Goal: Find specific page/section: Find specific page/section

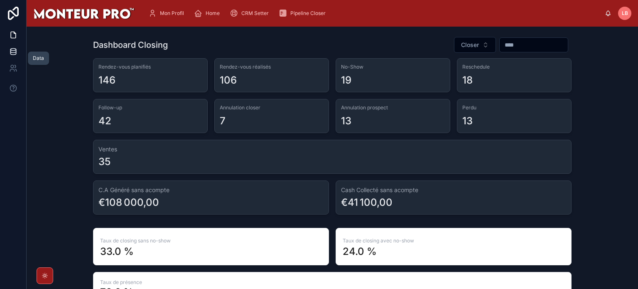
click at [17, 53] on link at bounding box center [13, 51] width 26 height 17
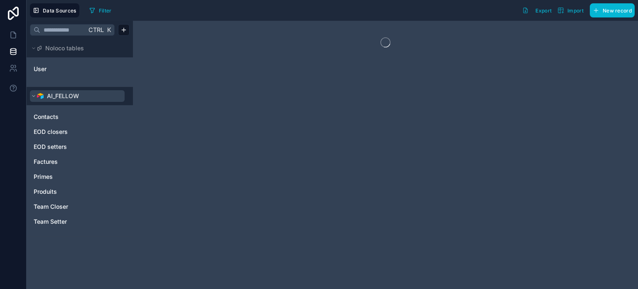
click at [34, 96] on icon at bounding box center [33, 96] width 2 height 1
click at [34, 96] on icon at bounding box center [33, 96] width 1 height 2
click at [33, 49] on icon at bounding box center [33, 48] width 5 height 5
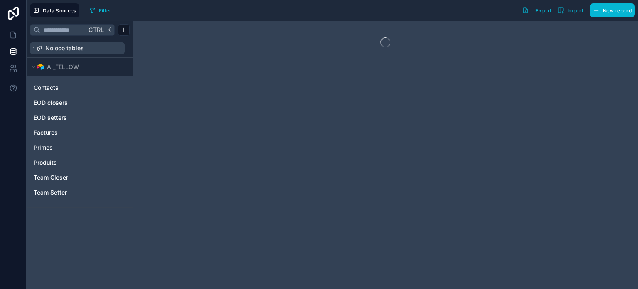
click at [33, 49] on icon at bounding box center [33, 48] width 5 height 5
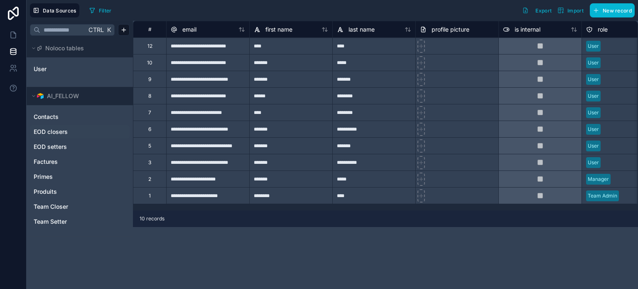
click at [49, 129] on span "EOD closers" at bounding box center [51, 132] width 34 height 8
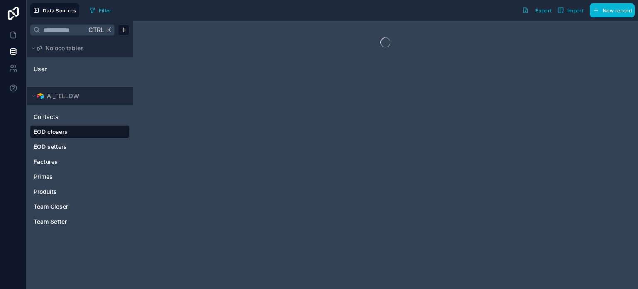
click at [55, 115] on span "Contacts" at bounding box center [46, 117] width 25 height 8
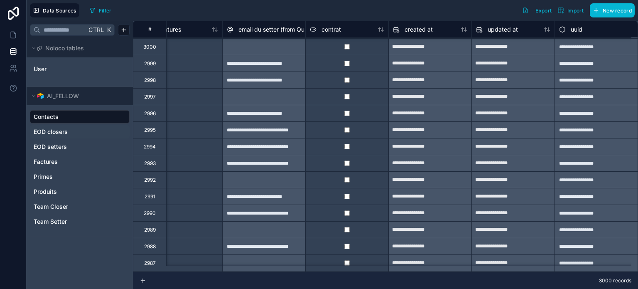
scroll to position [231, 5435]
